Goal: Information Seeking & Learning: Learn about a topic

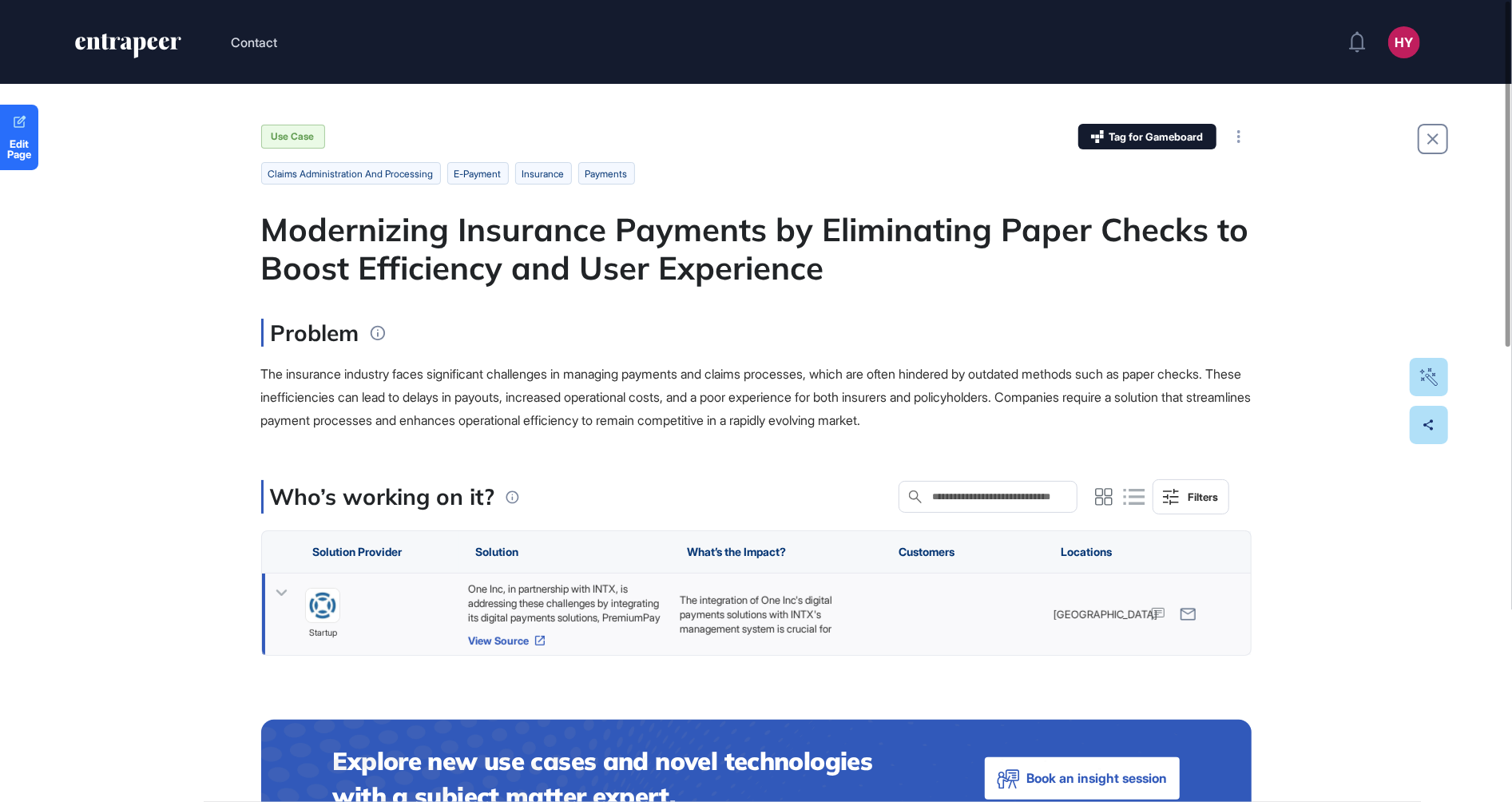
click at [505, 637] on link "View Source" at bounding box center [565, 641] width 196 height 13
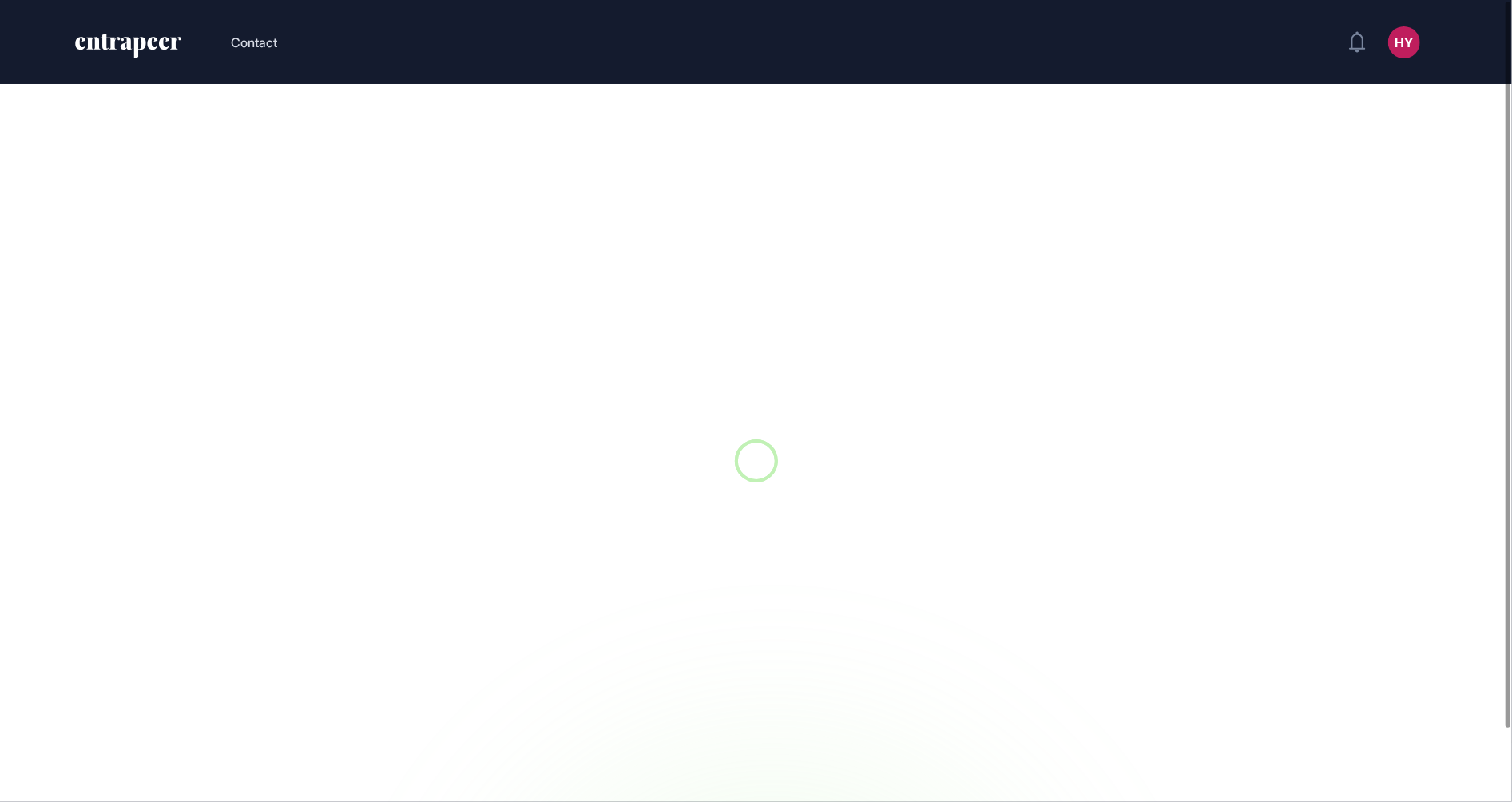
scroll to position [1, 1]
